Goal: Task Accomplishment & Management: Manage account settings

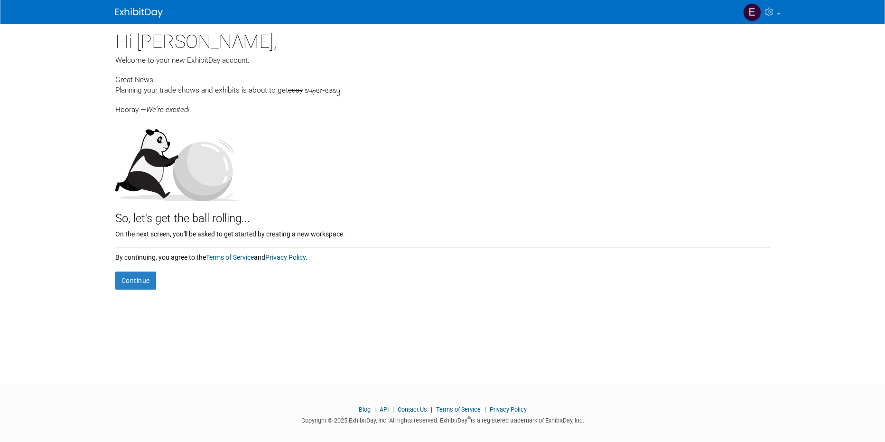
click at [137, 264] on form "Continue" at bounding box center [442, 276] width 655 height 28
click at [130, 281] on button "Continue" at bounding box center [135, 281] width 41 height 18
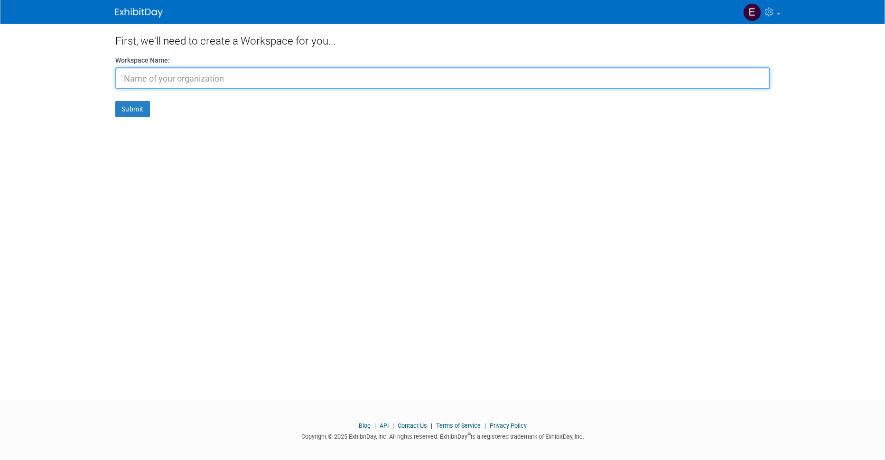
click at [190, 79] on input "text" at bounding box center [442, 78] width 655 height 22
click at [165, 78] on input "DIGITAL ELCTRIC" at bounding box center [442, 78] width 655 height 22
type input "DIGITAL ELECTRIC"
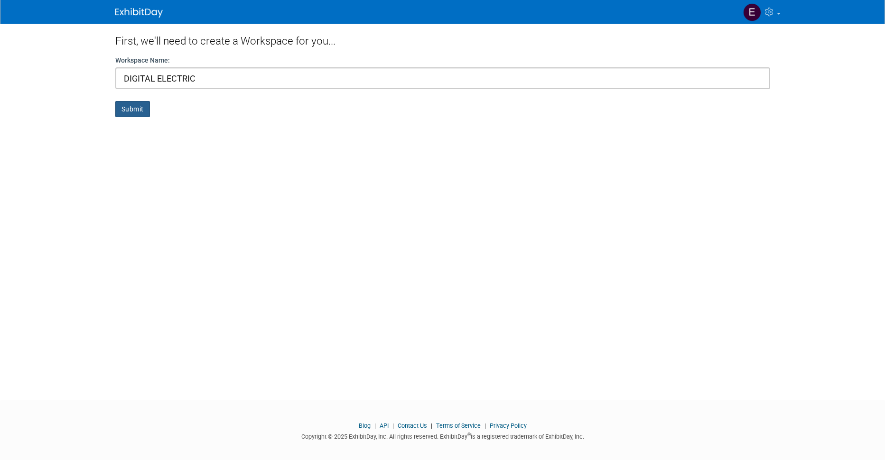
click at [128, 110] on button "Submit" at bounding box center [132, 109] width 35 height 16
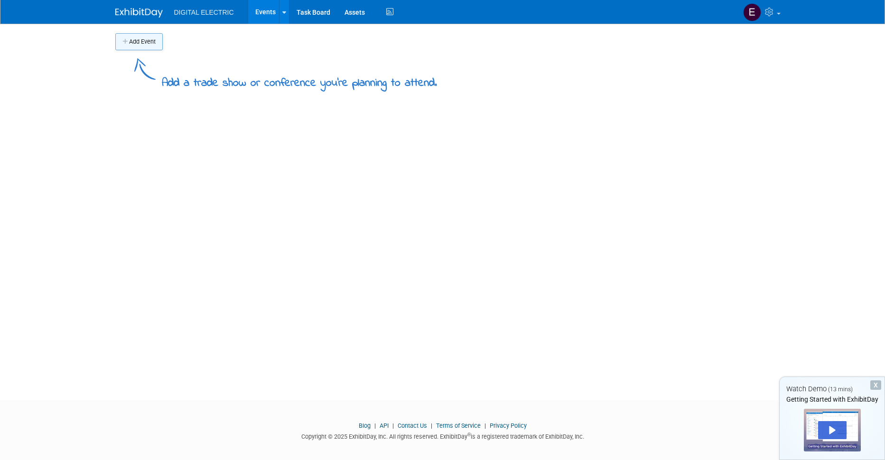
click at [139, 38] on button "Add Event" at bounding box center [138, 41] width 47 height 17
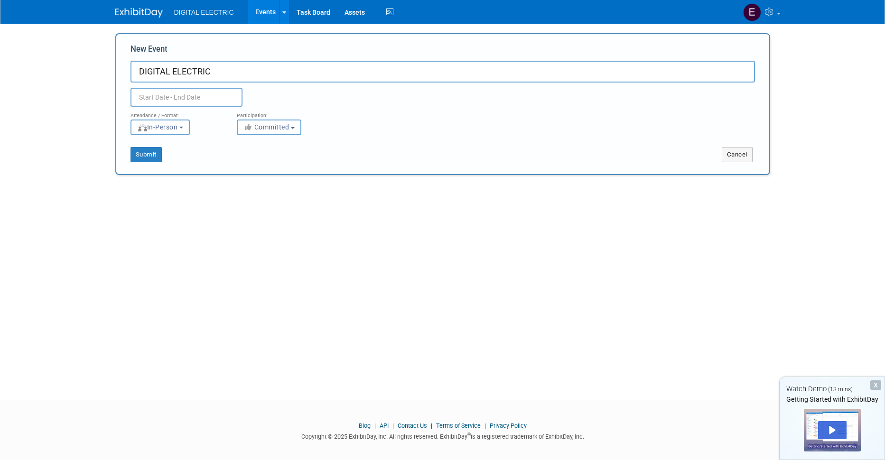
type input "DIGITAL ELECTRIC"
click at [195, 94] on input "text" at bounding box center [187, 97] width 112 height 19
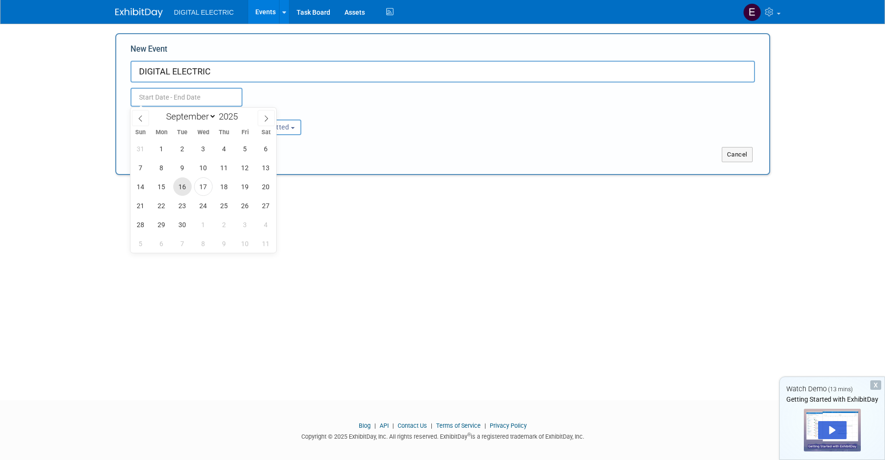
click at [181, 187] on span "16" at bounding box center [182, 187] width 19 height 19
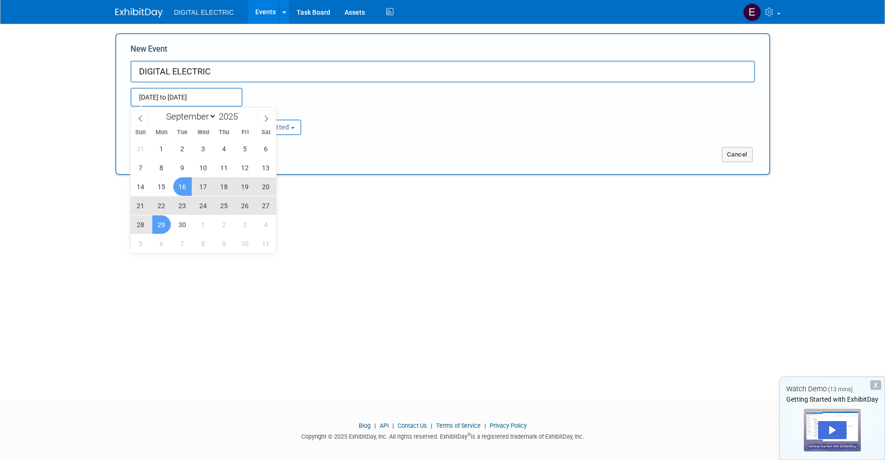
click at [161, 224] on span "29" at bounding box center [161, 225] width 19 height 19
type input "[DATE] to [DATE]"
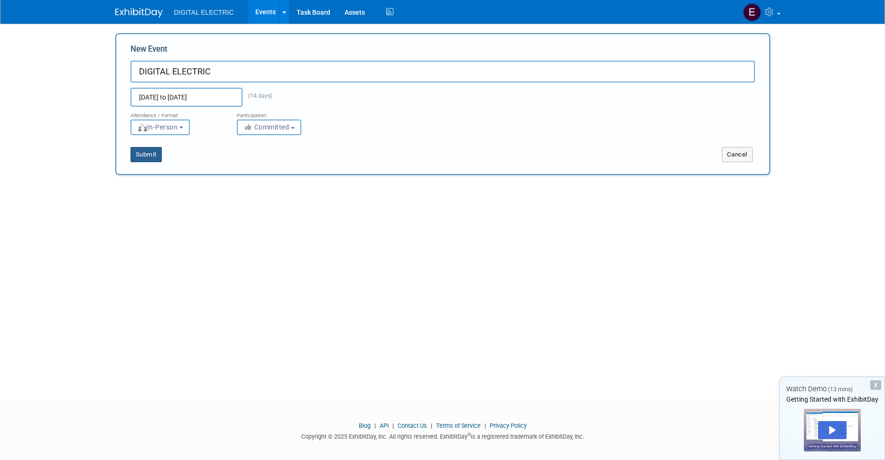
click at [143, 154] on button "Submit" at bounding box center [146, 154] width 31 height 15
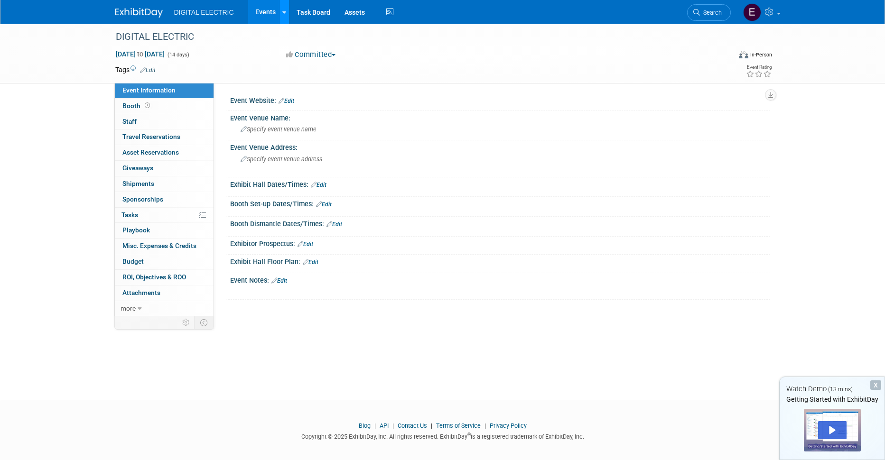
click at [284, 11] on icon at bounding box center [284, 12] width 4 height 6
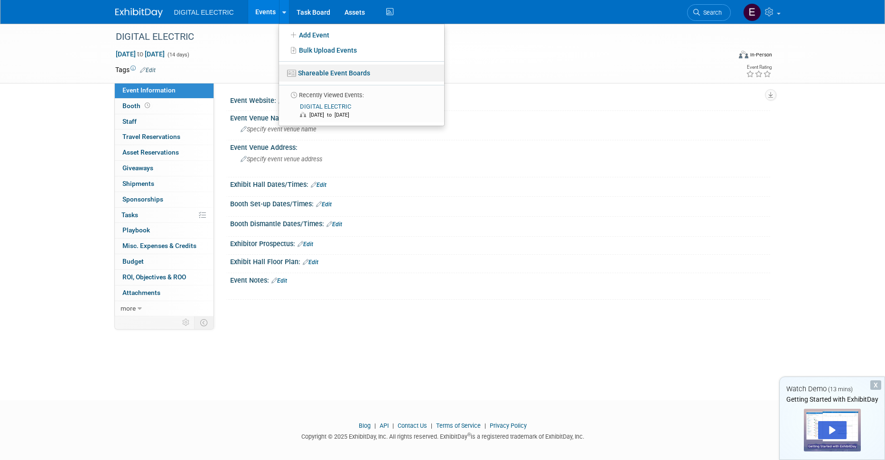
click at [310, 72] on link "Shareable Event Boards" at bounding box center [361, 73] width 165 height 17
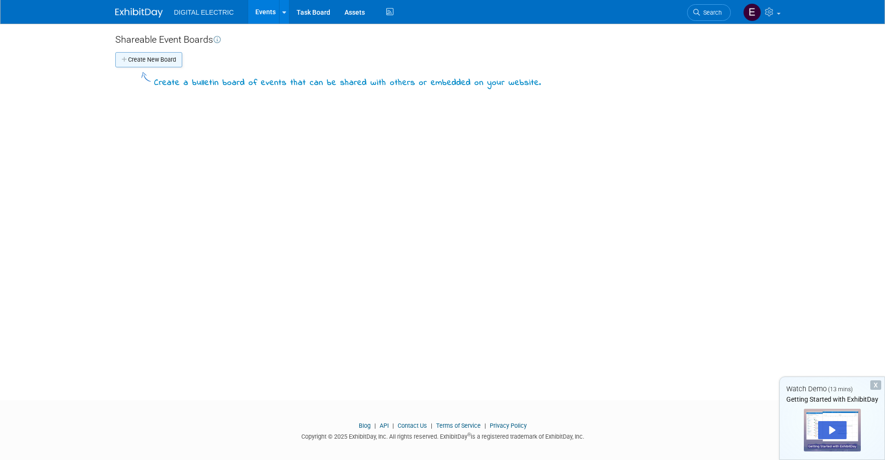
click at [164, 58] on button "Create New Board" at bounding box center [148, 59] width 67 height 15
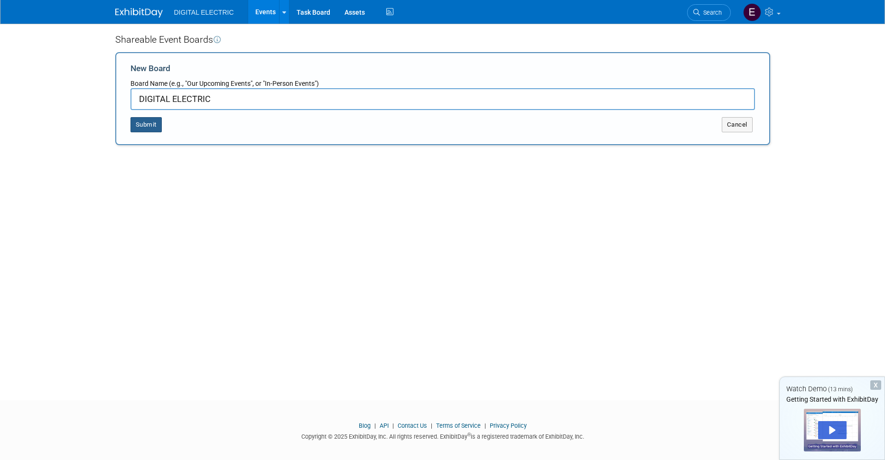
type input "DIGITAL ELECTRIC"
click at [145, 122] on button "Submit" at bounding box center [146, 124] width 31 height 15
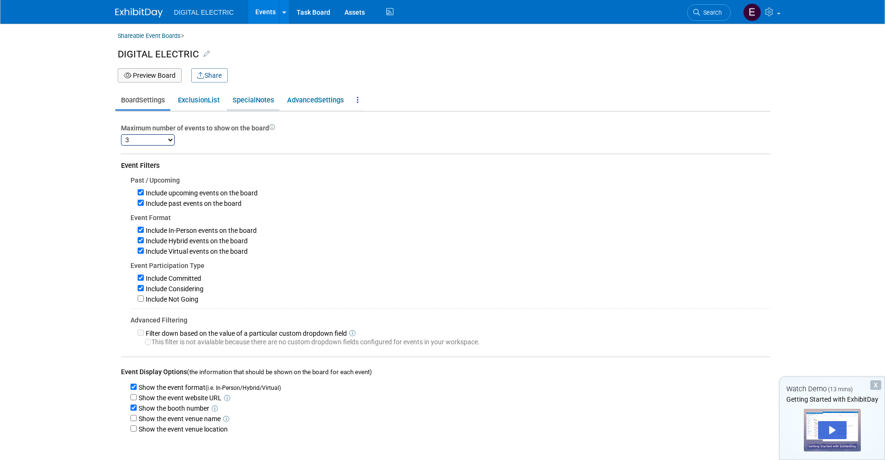
click at [256, 99] on span "Special" at bounding box center [244, 100] width 23 height 9
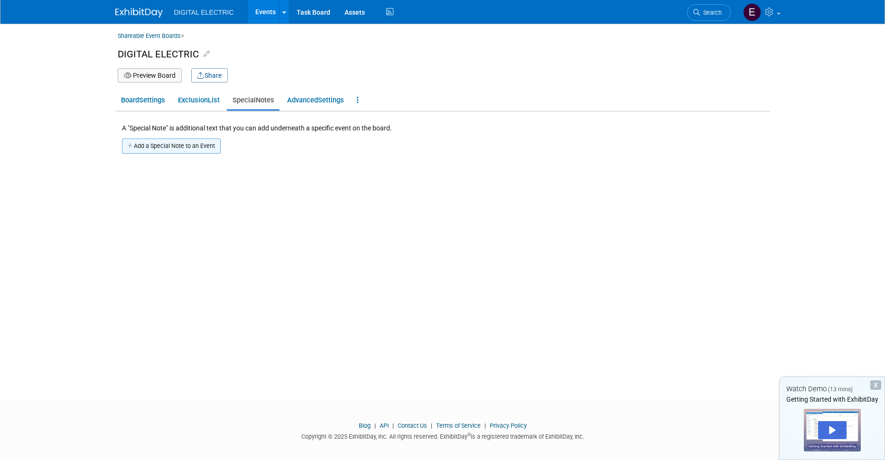
click at [160, 145] on button "Add a Special Note to an Event" at bounding box center [171, 146] width 99 height 15
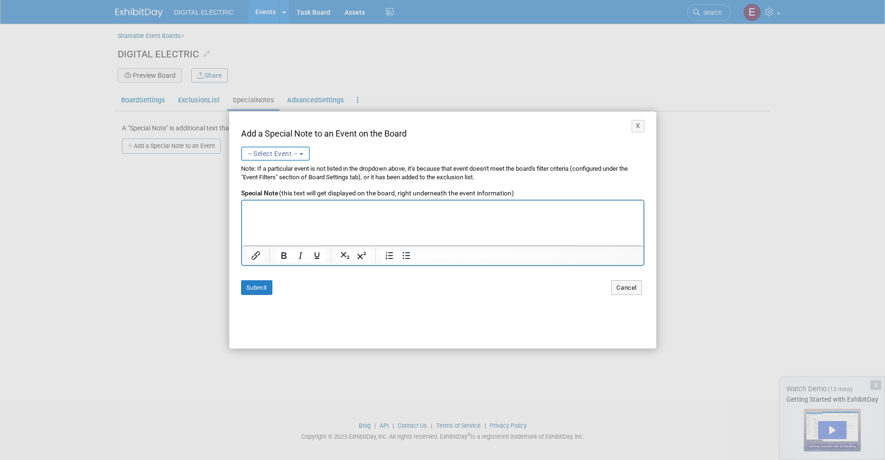
click at [272, 157] on span "-- Select Event --" at bounding box center [273, 154] width 50 height 8
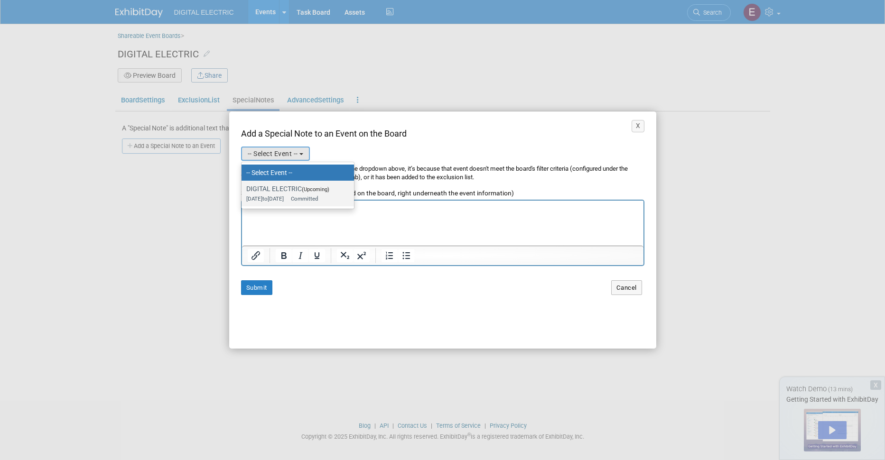
click at [278, 192] on label "DIGITAL ELECTRIC (Upcoming) [DATE] to [DATE] Committed" at bounding box center [295, 194] width 98 height 22
click at [243, 192] on input "DIGITAL ELECTRIC (Upcoming) [DATE] to [DATE] Committed" at bounding box center [240, 189] width 6 height 6
select select "11151931"
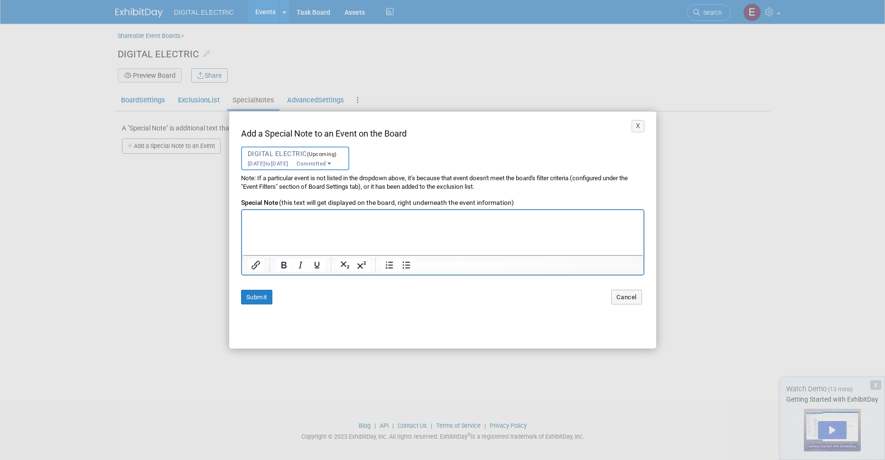
click at [288, 220] on p "Rich Text Area. Press ALT-0 for help." at bounding box center [443, 218] width 392 height 9
click at [299, 235] on p ". . DOCUMENTS COMMERCIAUX SÉCURISÉS [PERSON_NAME] AGE DUSSAUZE a partagé un doc…" at bounding box center [443, 178] width 392 height 157
click at [372, 250] on p ". . DOCUMENTS COMMERCIAUX SÉCURISÉS [PERSON_NAME] AGE DUSSAUZE a partagé un doc…" at bounding box center [443, 178] width 392 height 157
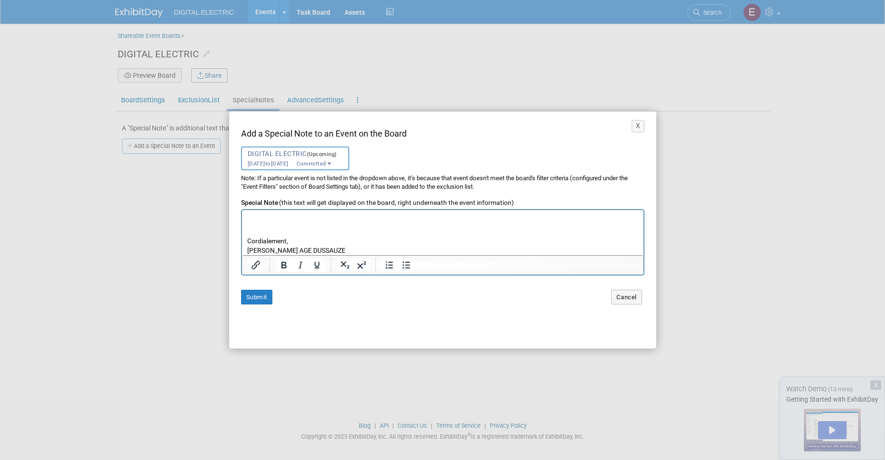
drag, startPoint x: 372, startPoint y: 250, endPoint x: 247, endPoint y: 251, distance: 124.9
click at [247, 251] on p ". . DOCUMENTS COMMERCIAUX SÉCURISÉS [PERSON_NAME] AGE DUSSAUZE a partagé un doc…" at bounding box center [443, 177] width 392 height 157
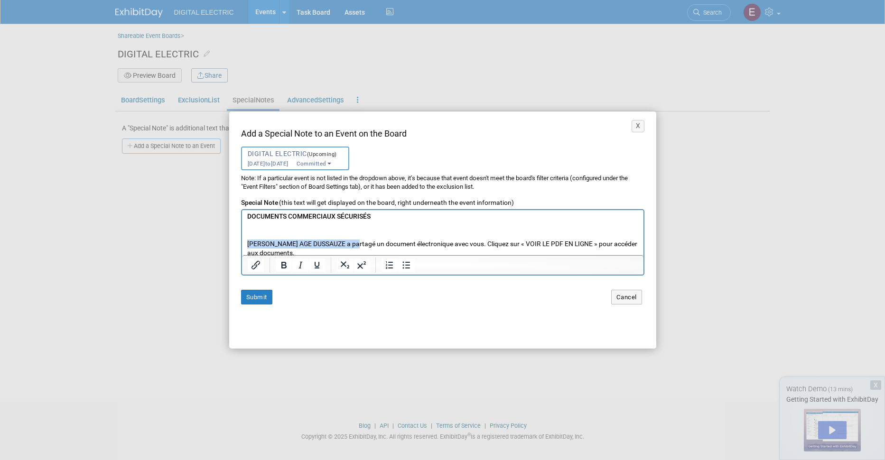
drag, startPoint x: 357, startPoint y: 242, endPoint x: 248, endPoint y: 243, distance: 109.2
click at [248, 243] on p ". . DOCUMENTS COMMERCIAUX SÉCURISÉS [PERSON_NAME] AGE DUSSAUZE a partagé un doc…" at bounding box center [443, 272] width 392 height 157
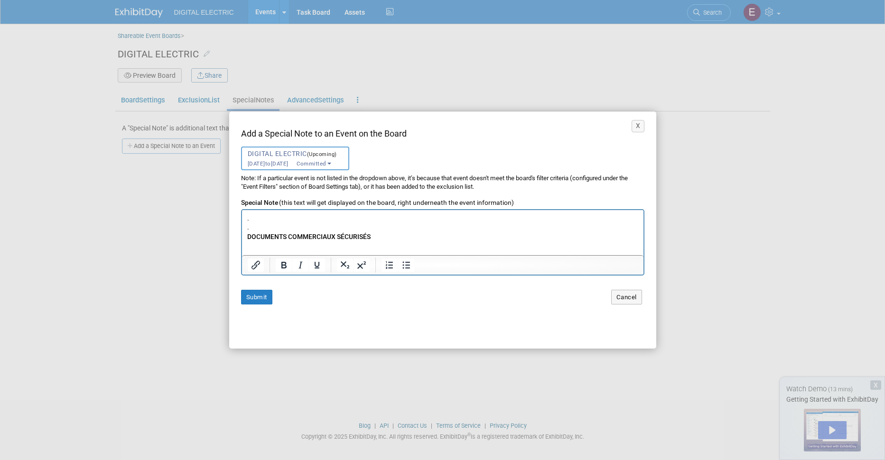
click at [253, 217] on p ". . DOCUMENTS COMMERCIAUX SÉCURISÉS [PERSON_NAME] a partagé un document électro…" at bounding box center [443, 288] width 392 height 148
click at [238, 200] on div "X Add a Special Note to an Event on the Board -- Select Event -- DIGITAL ELECTR…" at bounding box center [442, 230] width 427 height 237
click at [287, 231] on b "VOIR LE PDF EN LIGNE" at bounding box center [280, 231] width 67 height 8
click at [360, 253] on input "[URL][DOMAIN_NAME]" at bounding box center [343, 253] width 103 height 18
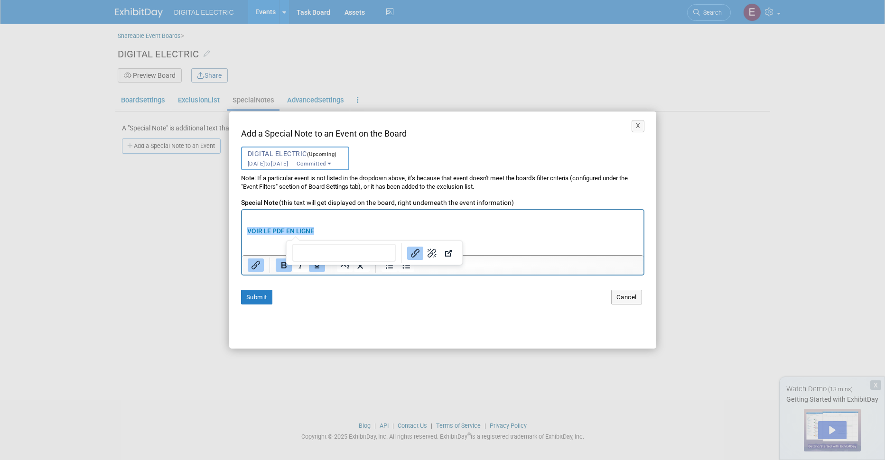
type input "[URL][DOMAIN_NAME]"
click at [282, 231] on b "VOIR LE PDF EN LIGNE" at bounding box center [280, 231] width 67 height 8
click at [351, 228] on p ". . DOCUMENTS COMMERCIAUX SÉCURISÉS [PERSON_NAME] a partagé un document électro…" at bounding box center [443, 218] width 392 height 148
click at [252, 297] on button "Submit" at bounding box center [256, 297] width 31 height 15
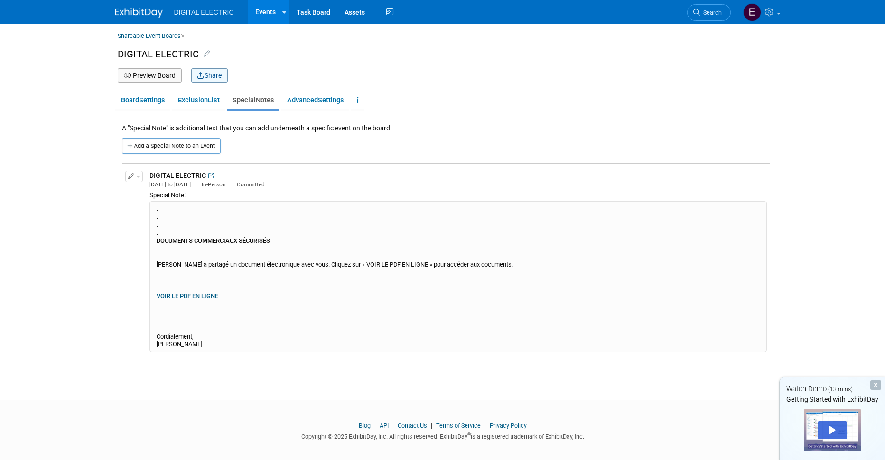
click at [205, 76] on button "Share" at bounding box center [209, 75] width 37 height 14
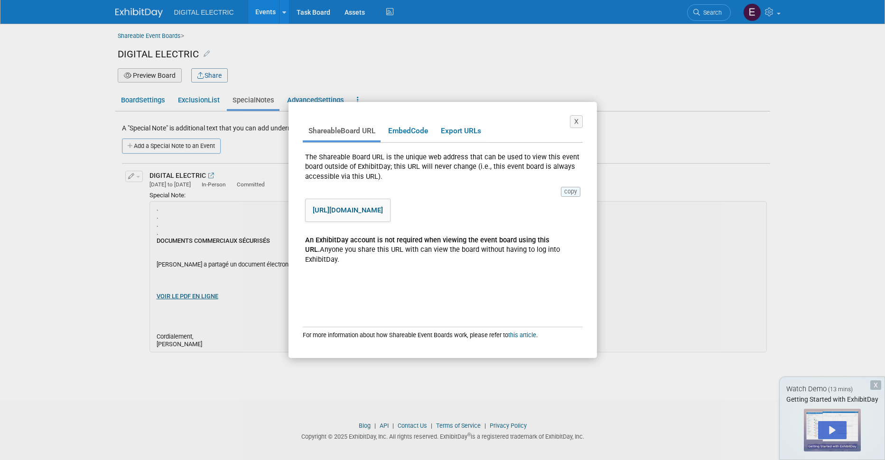
click at [572, 192] on button "copy" at bounding box center [570, 191] width 19 height 9
